Goal: Task Accomplishment & Management: Manage account settings

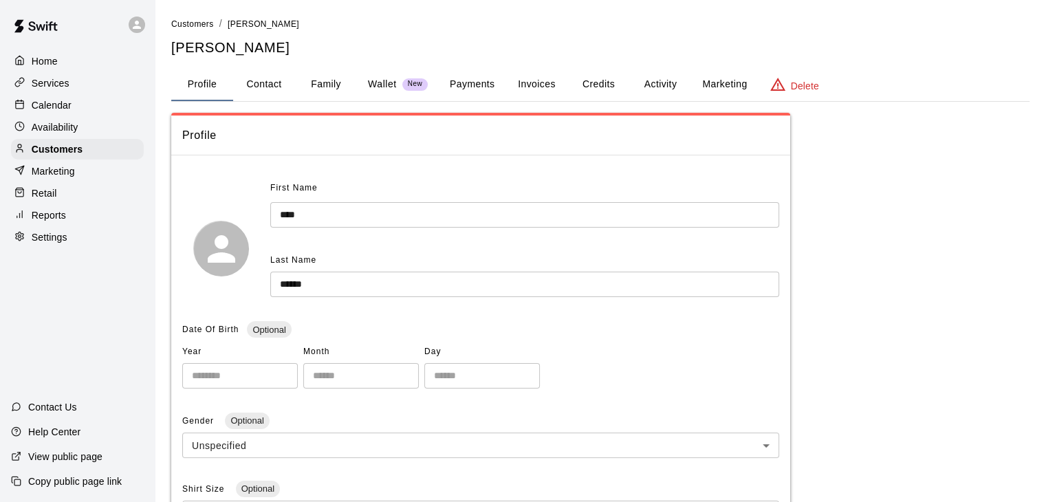
click at [118, 131] on div "Availability" at bounding box center [77, 127] width 133 height 21
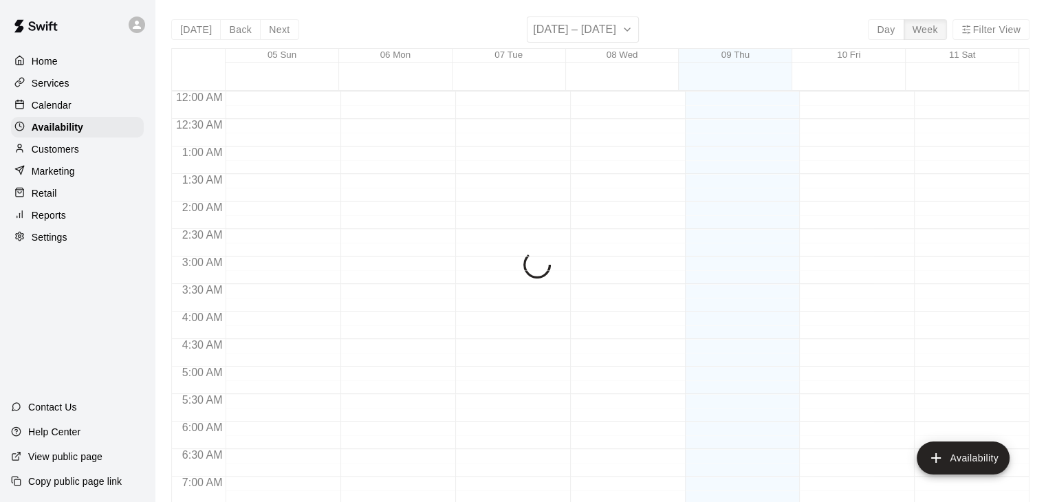
scroll to position [790, 0]
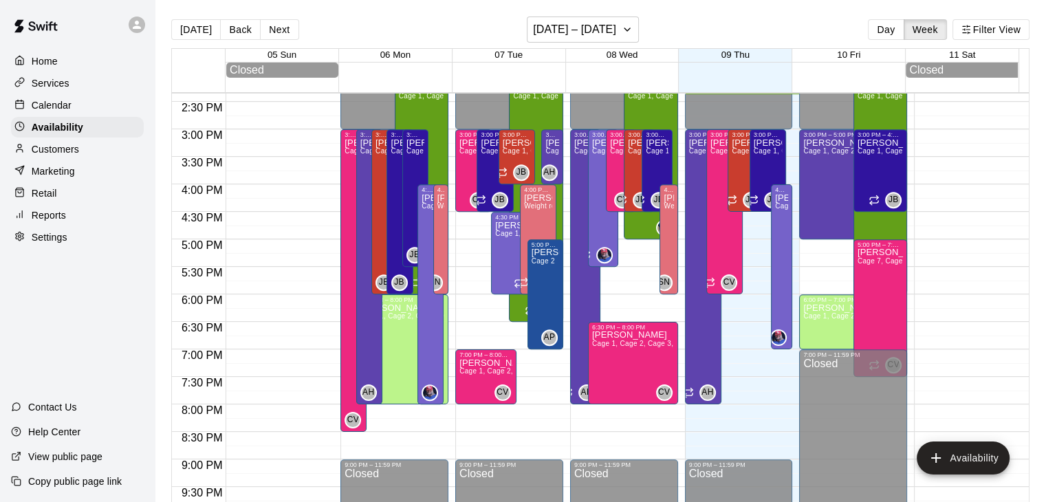
click at [75, 105] on div "Calendar" at bounding box center [77, 105] width 133 height 21
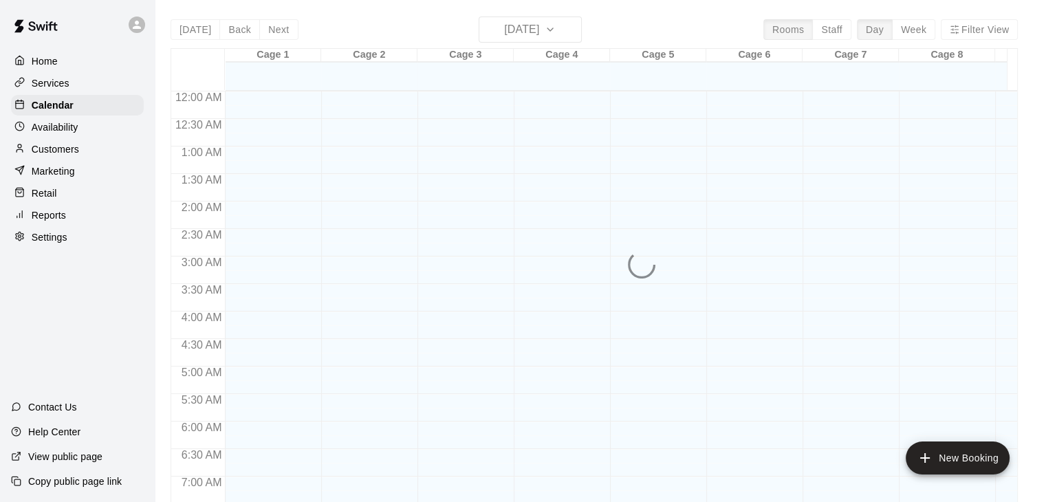
scroll to position [790, 0]
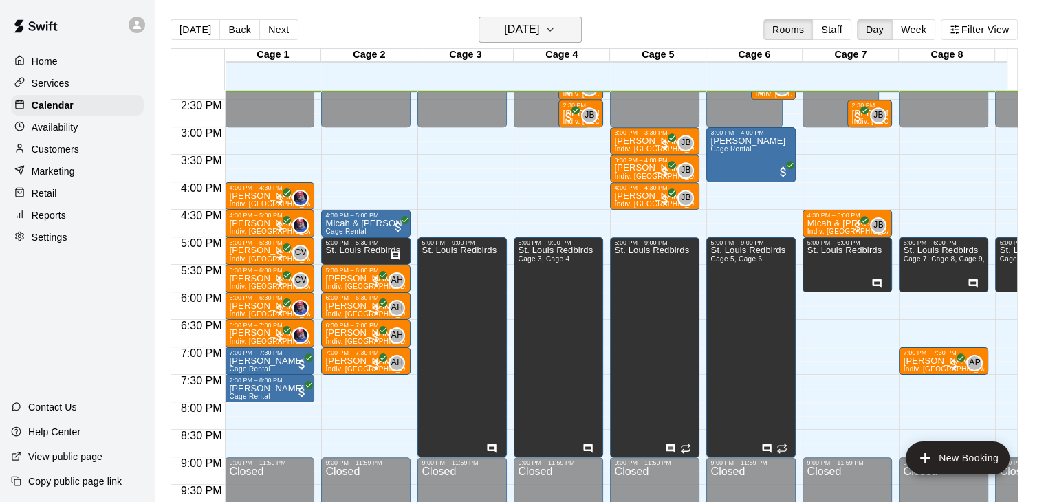
click at [539, 36] on h6 "[DATE]" at bounding box center [521, 29] width 35 height 19
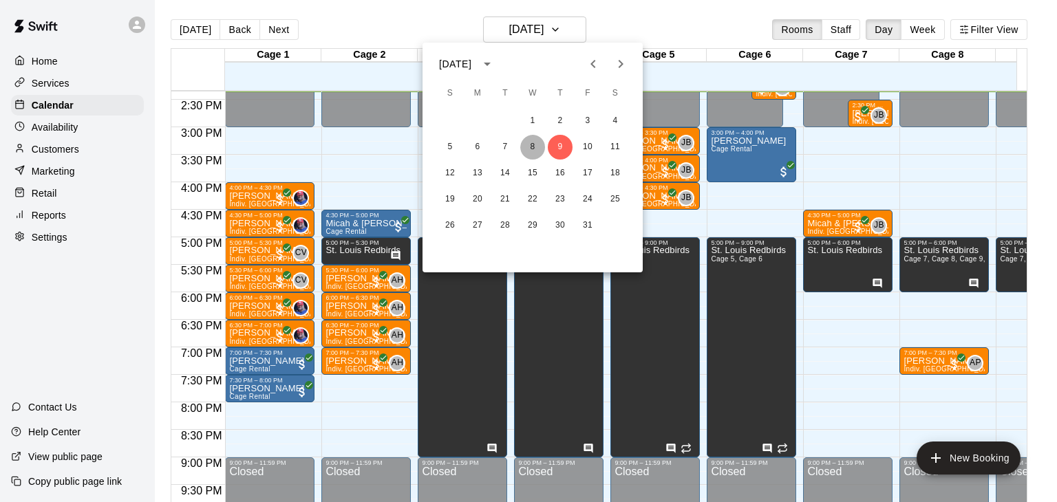
click at [530, 142] on button "8" at bounding box center [532, 147] width 25 height 25
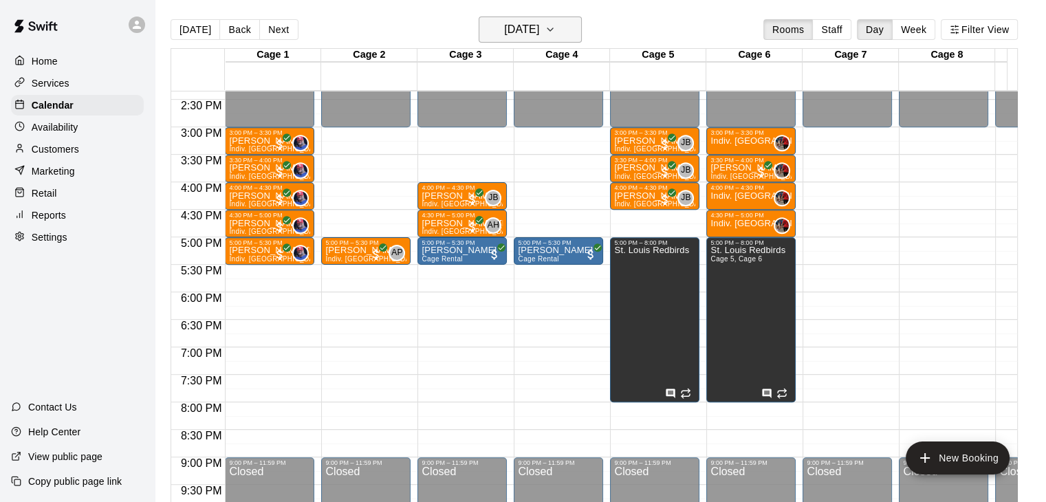
click at [539, 28] on h6 "[DATE]" at bounding box center [521, 29] width 35 height 19
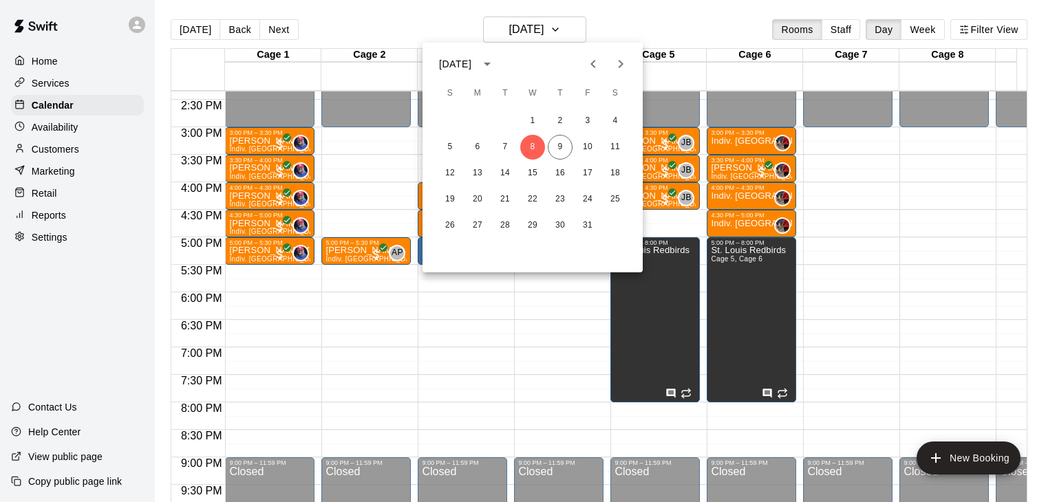
click at [329, 143] on div at bounding box center [528, 251] width 1057 height 502
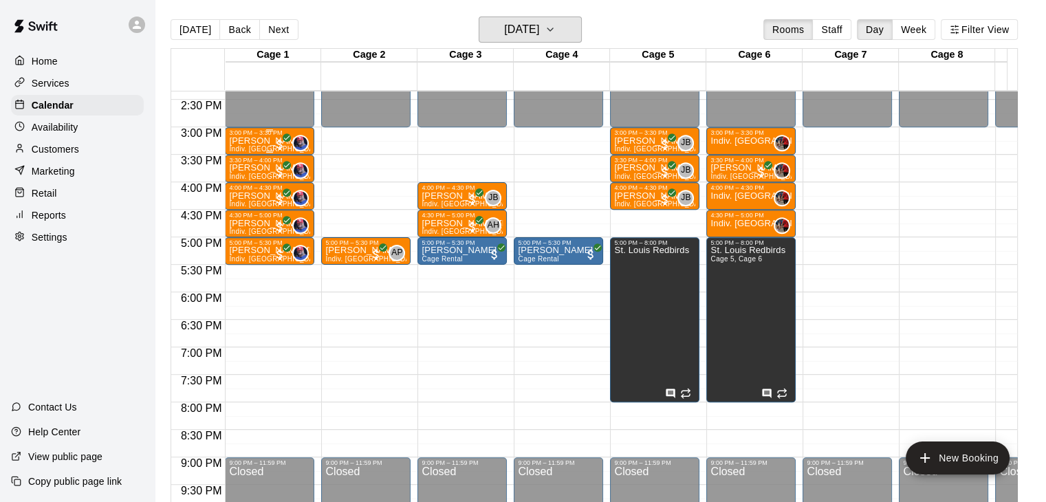
scroll to position [787, 0]
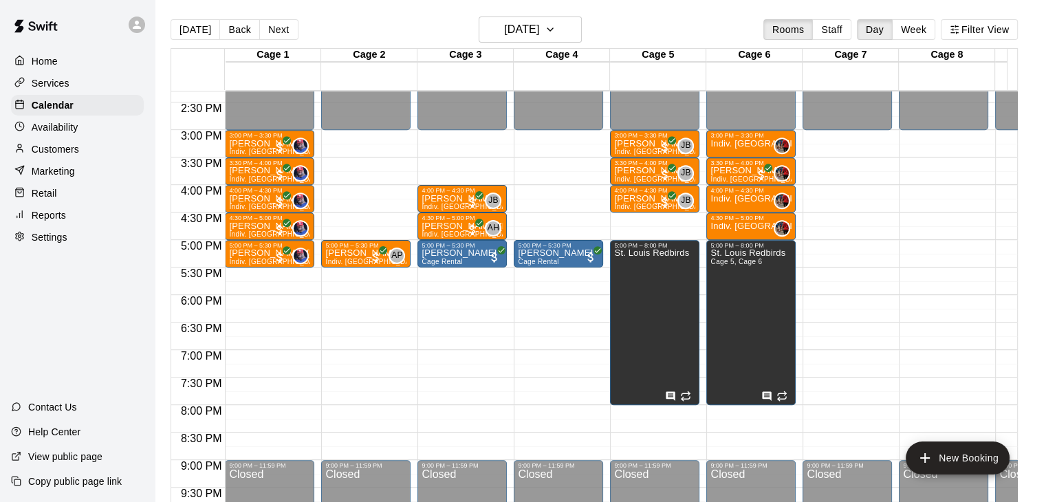
click at [559, 43] on div "[DATE] Back [DATE][DATE] Rooms Staff Day Week Filter View" at bounding box center [595, 33] width 848 height 32
click at [539, 34] on h6 "[DATE]" at bounding box center [521, 29] width 35 height 19
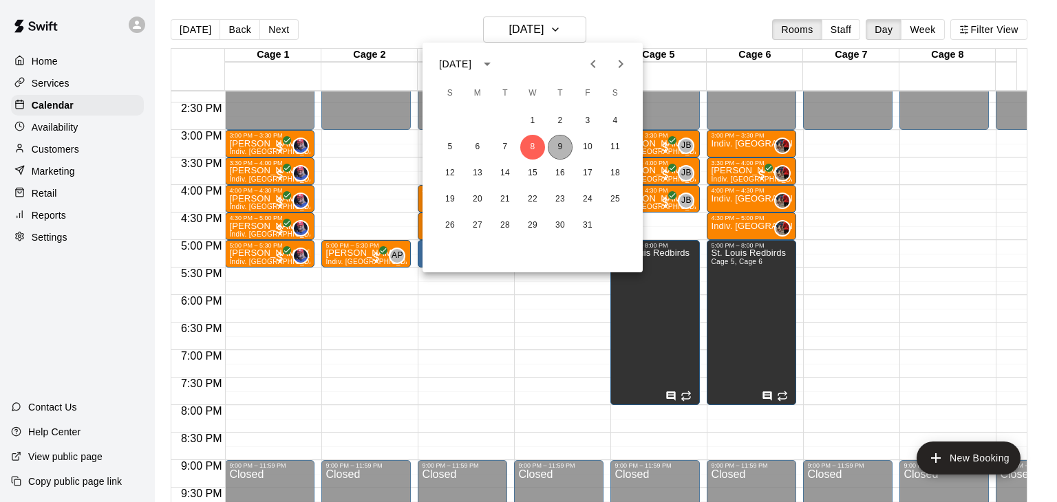
click at [561, 150] on button "9" at bounding box center [560, 147] width 25 height 25
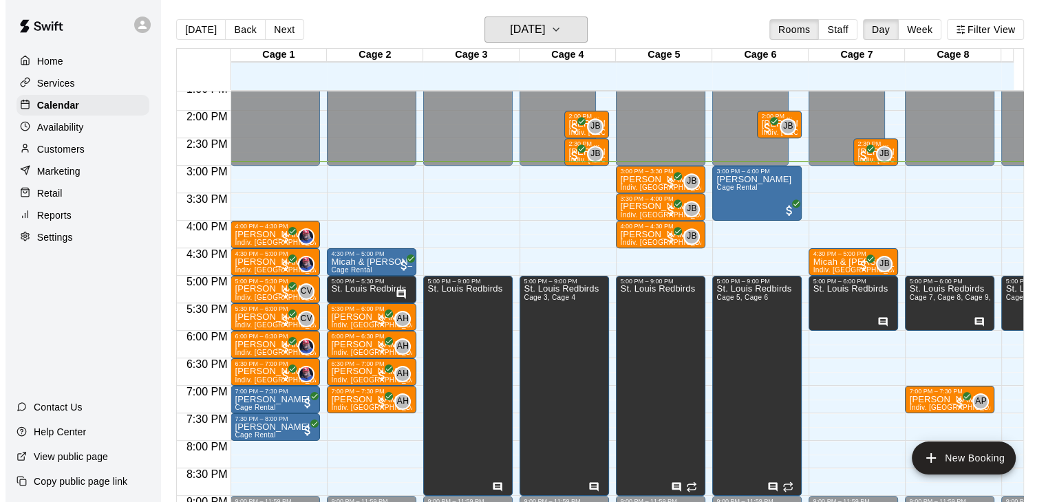
scroll to position [751, 0]
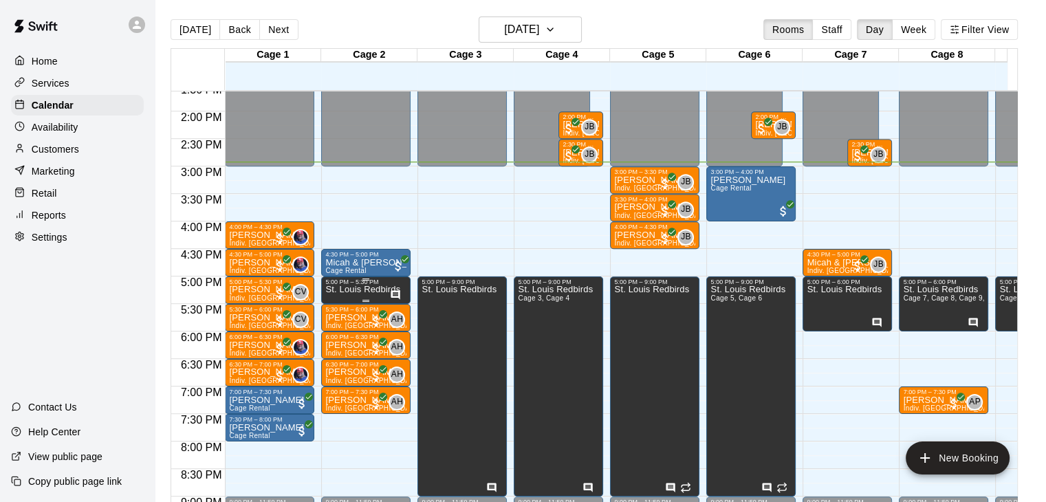
click at [385, 290] on p "St. Louis Redbirds" at bounding box center [362, 290] width 75 height 0
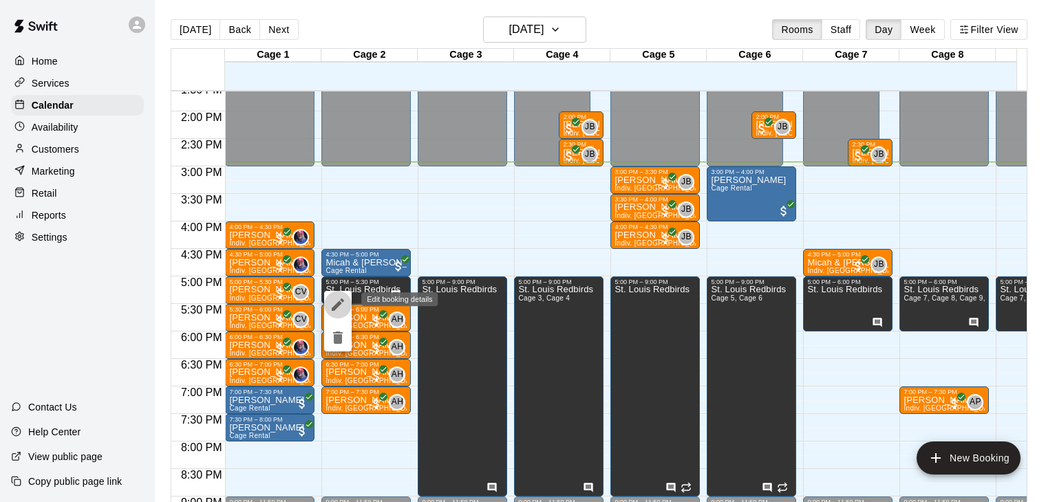
click at [325, 306] on button "edit" at bounding box center [338, 305] width 28 height 28
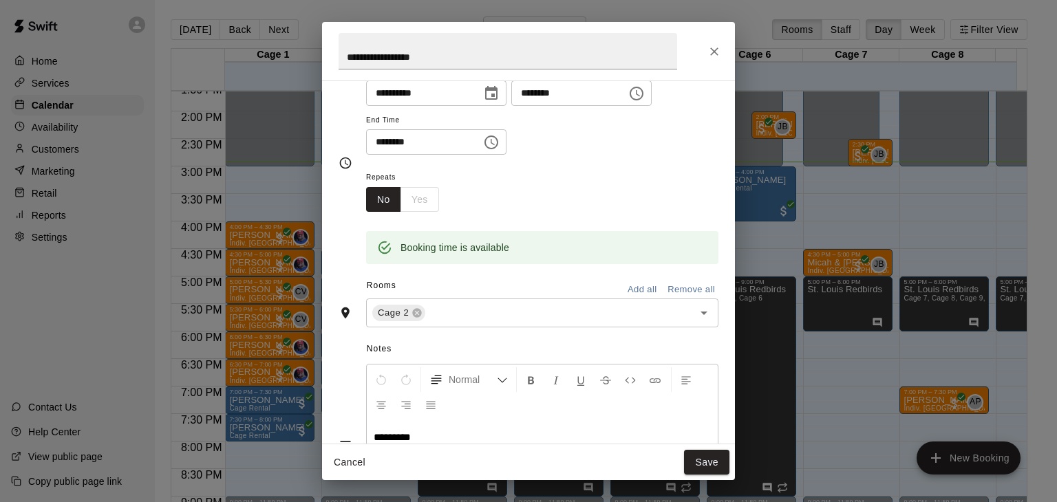
scroll to position [262, 0]
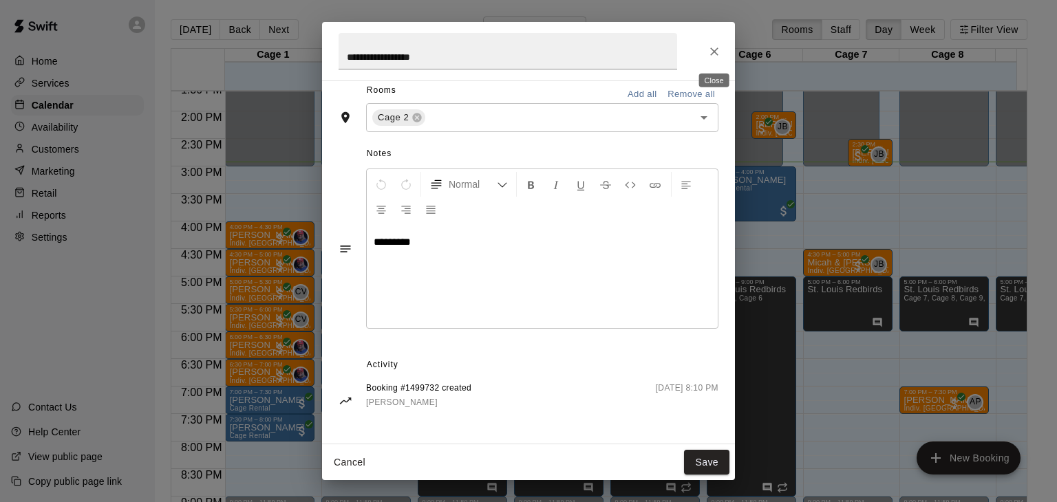
click at [709, 45] on icon "Close" at bounding box center [714, 52] width 14 height 14
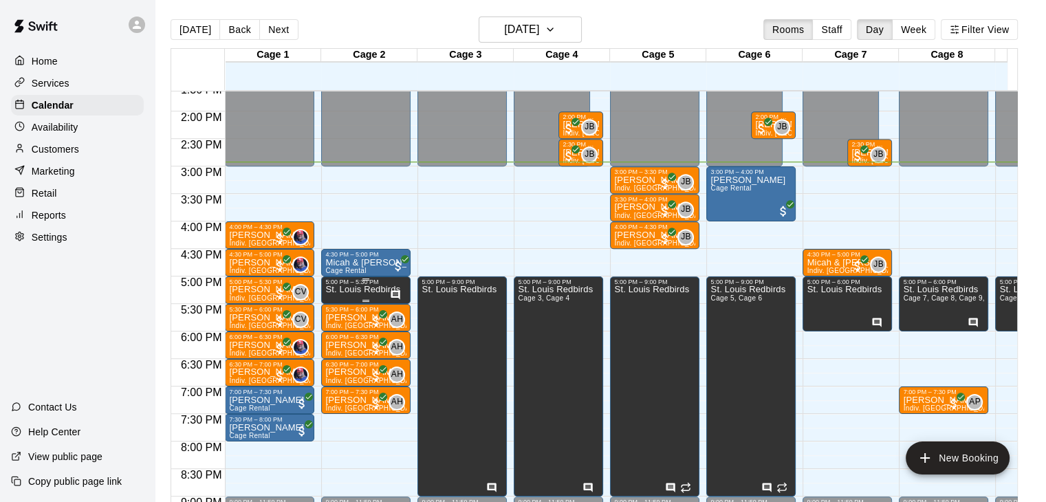
click at [353, 279] on div at bounding box center [365, 280] width 81 height 2
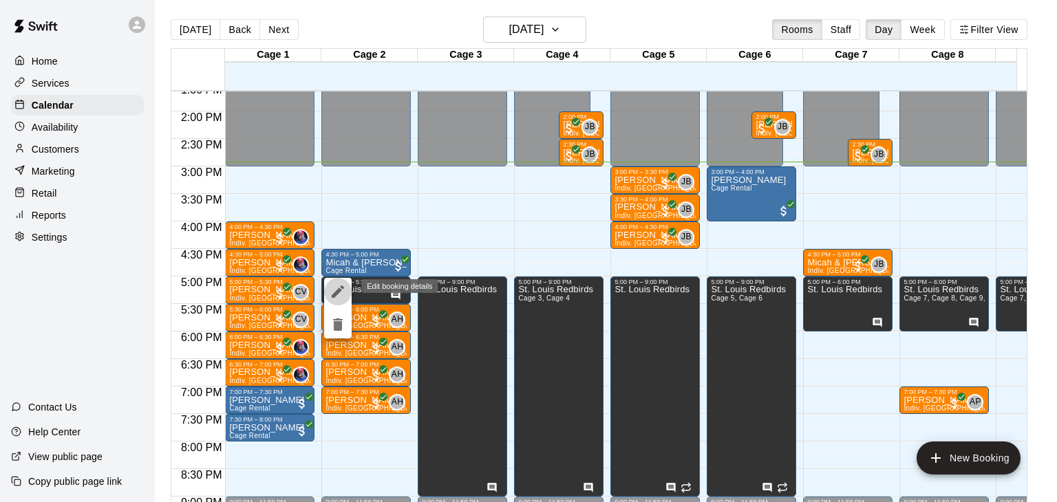
click at [349, 292] on button "edit" at bounding box center [338, 292] width 28 height 28
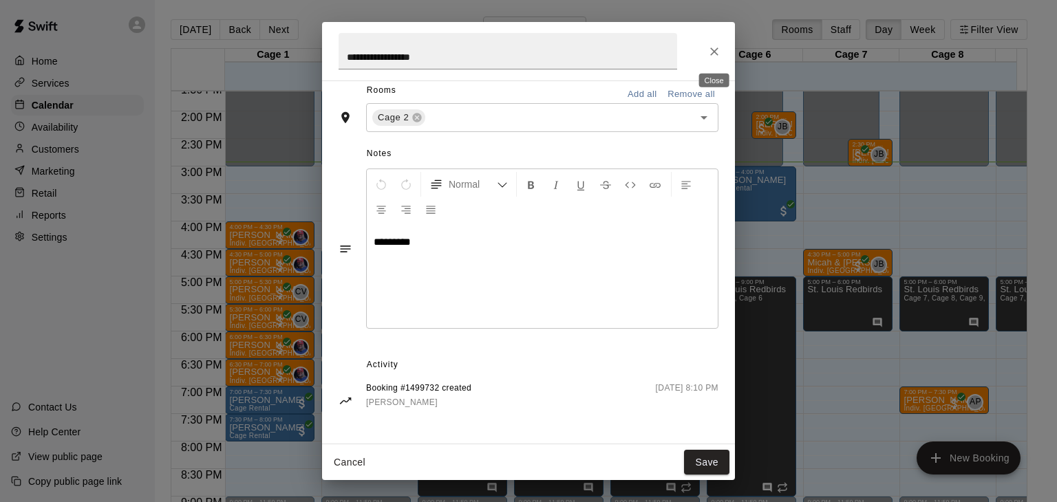
click at [716, 48] on icon "Close" at bounding box center [714, 51] width 8 height 8
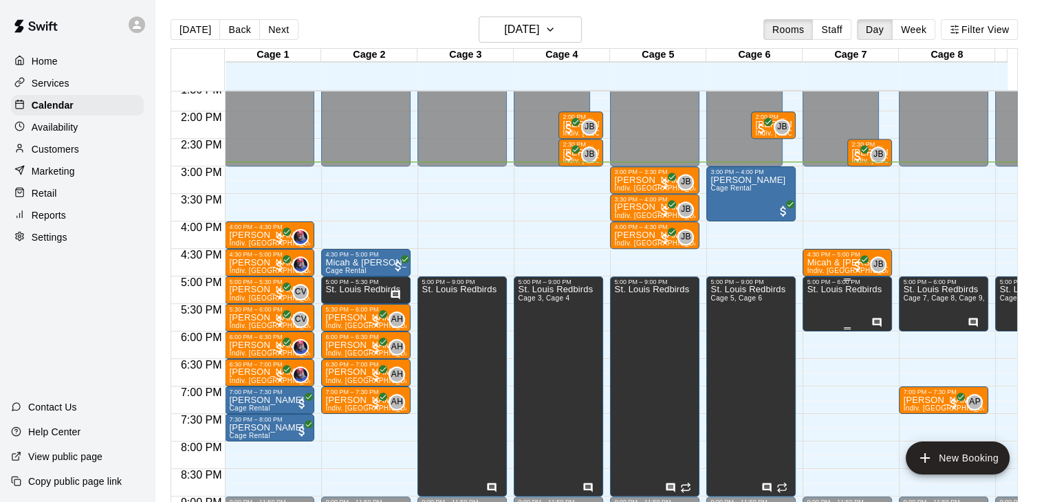
click at [845, 290] on p "St. Louis Redbirds" at bounding box center [844, 290] width 75 height 0
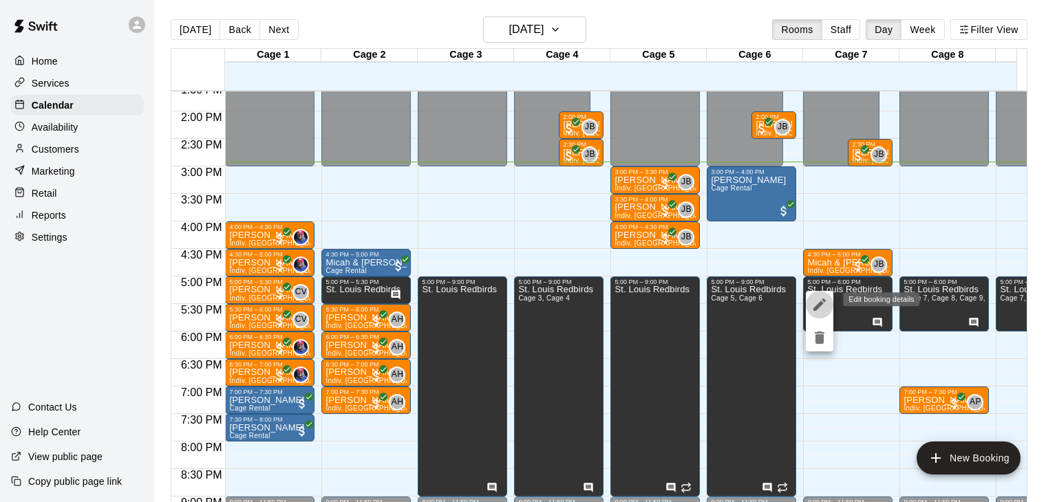
click at [822, 303] on icon "edit" at bounding box center [819, 305] width 12 height 12
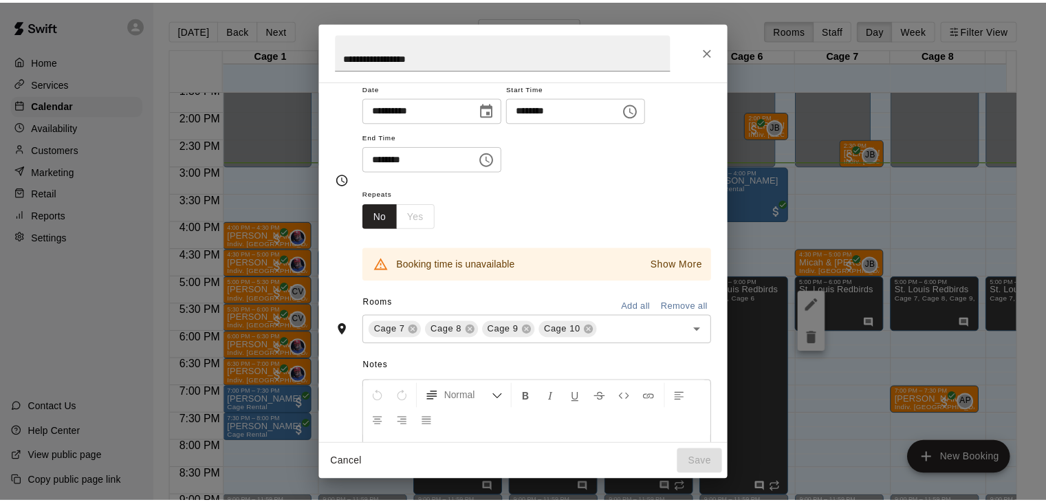
scroll to position [66, 0]
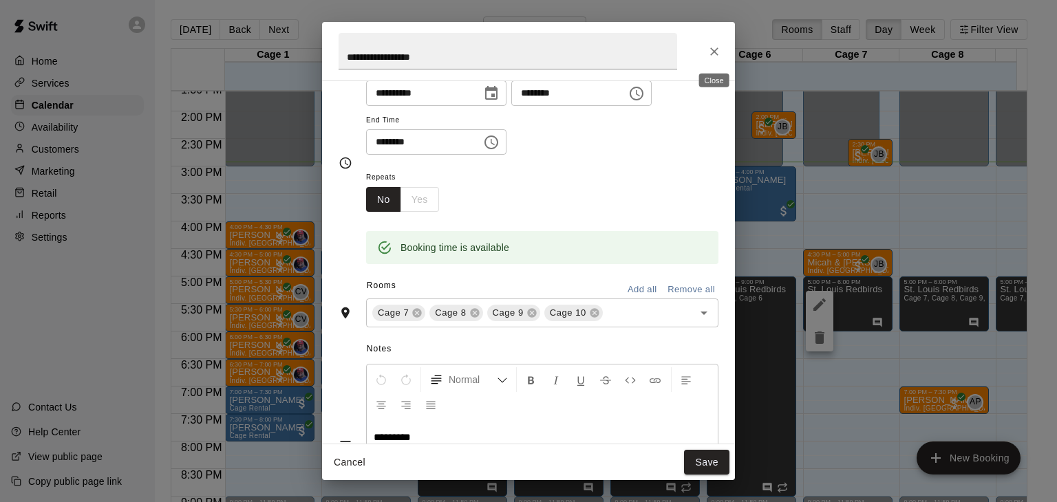
click at [707, 48] on icon "Close" at bounding box center [714, 52] width 14 height 14
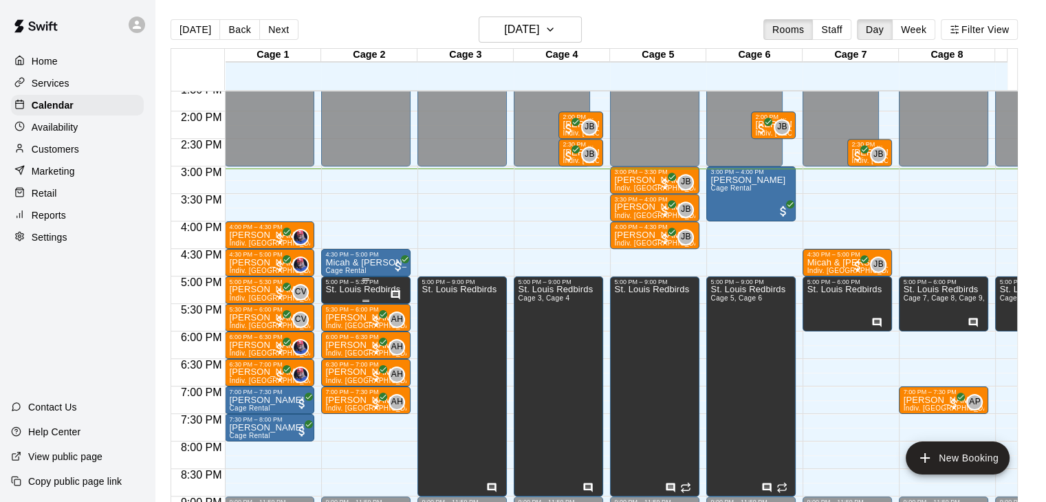
click at [371, 290] on p "St. Louis Redbirds" at bounding box center [362, 290] width 75 height 0
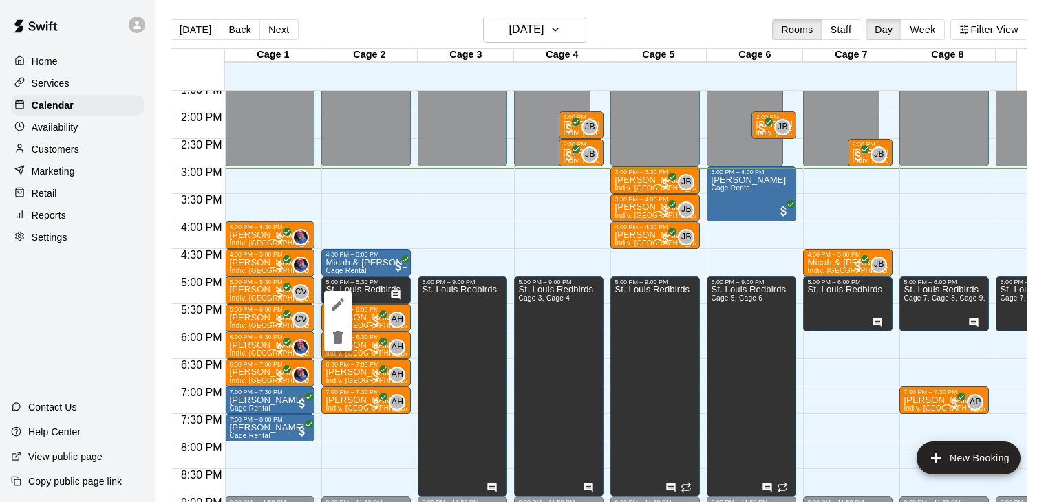
click at [448, 259] on div at bounding box center [528, 251] width 1057 height 502
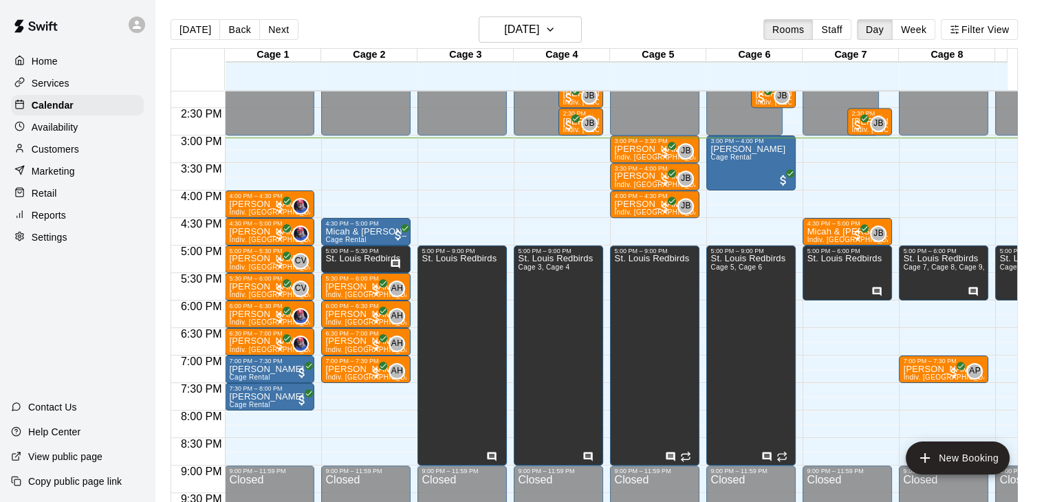
scroll to position [784, 0]
